Goal: Find specific page/section: Find specific page/section

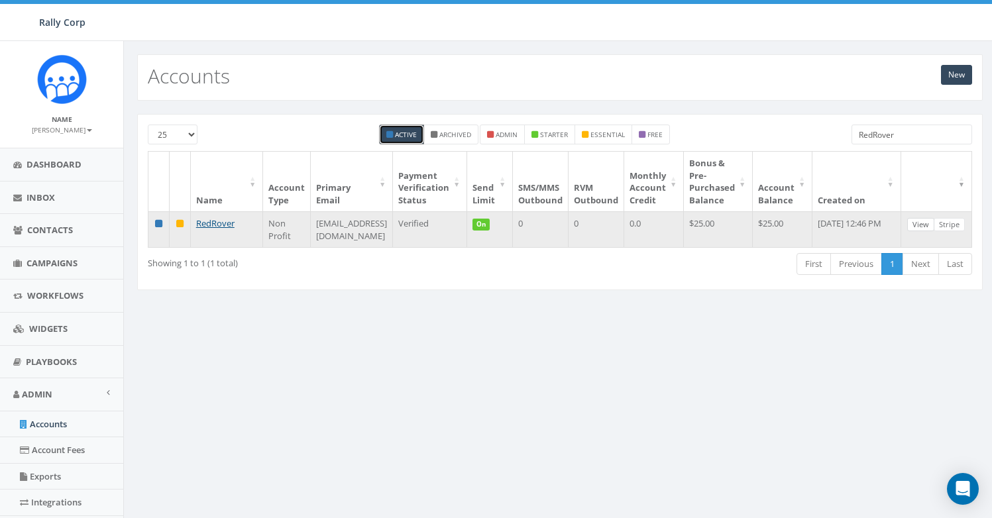
type input "RedRover"
click at [930, 225] on link "View" at bounding box center [921, 225] width 27 height 14
